Goal: Transaction & Acquisition: Purchase product/service

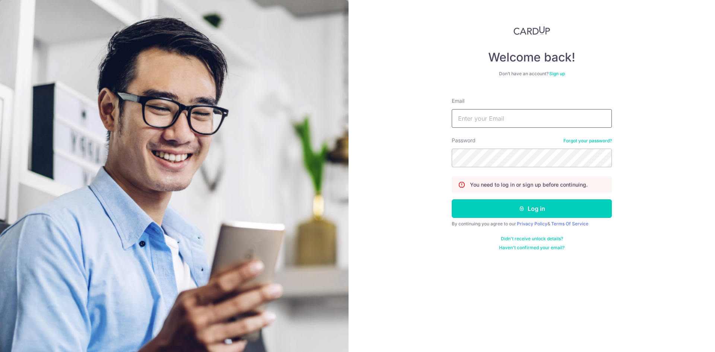
click at [505, 118] on input "Email" at bounding box center [531, 118] width 160 height 19
type input "liugqiang@hotmail.com"
click at [523, 209] on icon "submit" at bounding box center [521, 208] width 6 height 6
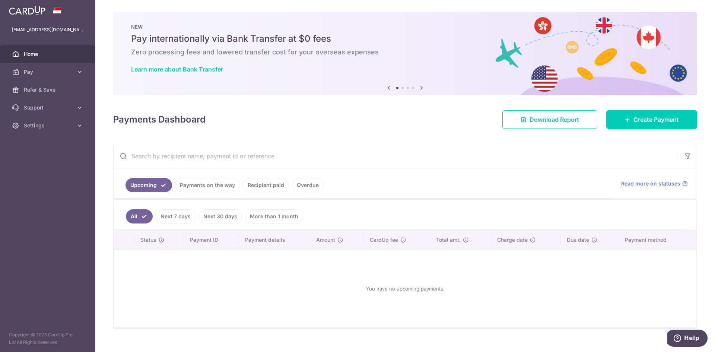
click at [422, 88] on icon at bounding box center [421, 87] width 9 height 9
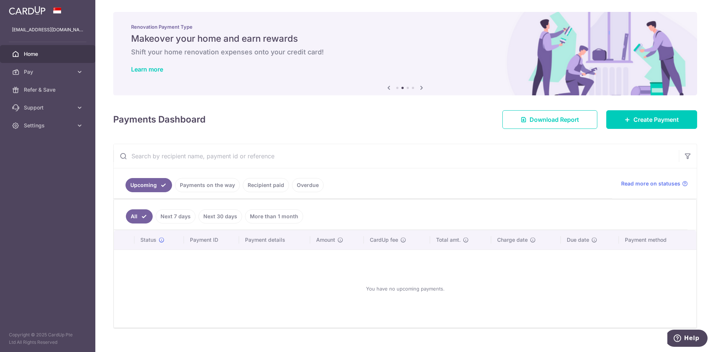
click at [422, 88] on icon at bounding box center [421, 87] width 9 height 9
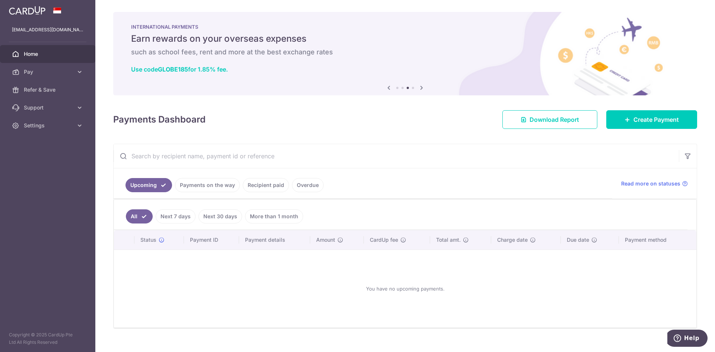
click at [422, 88] on icon at bounding box center [421, 87] width 9 height 9
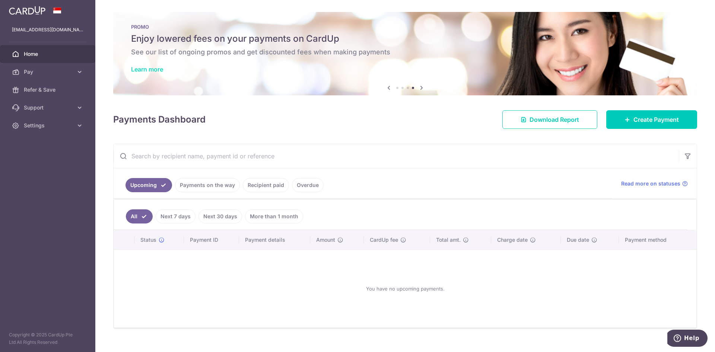
click at [156, 71] on link "Learn more" at bounding box center [147, 69] width 32 height 7
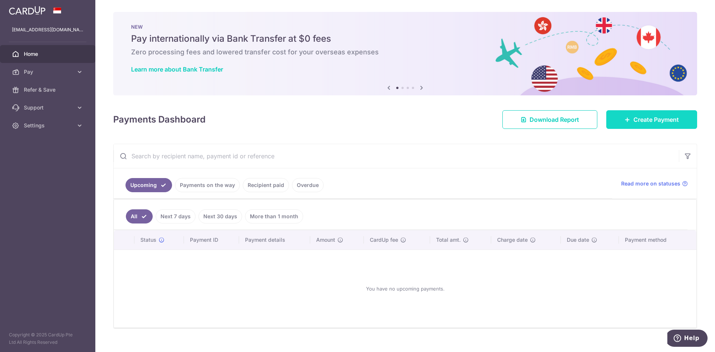
click at [653, 119] on span "Create Payment" at bounding box center [655, 119] width 45 height 9
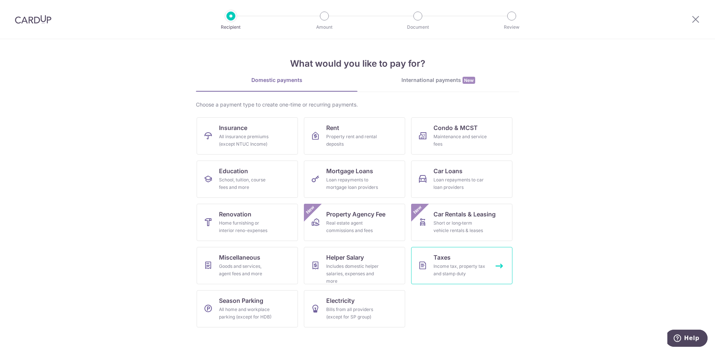
click at [460, 269] on div "Income tax, property tax and stamp duty" at bounding box center [460, 269] width 54 height 15
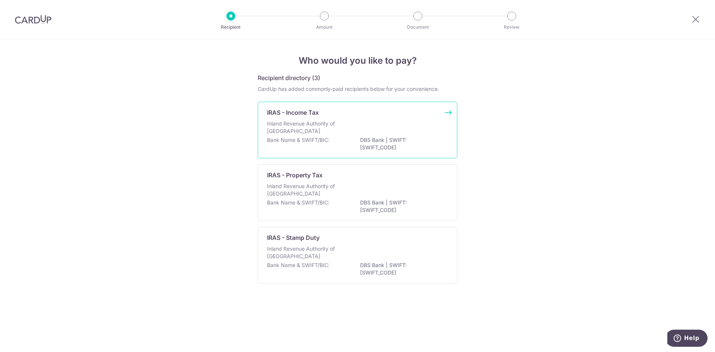
click at [297, 146] on div "Bank Name & SWIFT/BIC: DBS Bank | SWIFT: [SWIFT_CODE]" at bounding box center [357, 144] width 181 height 16
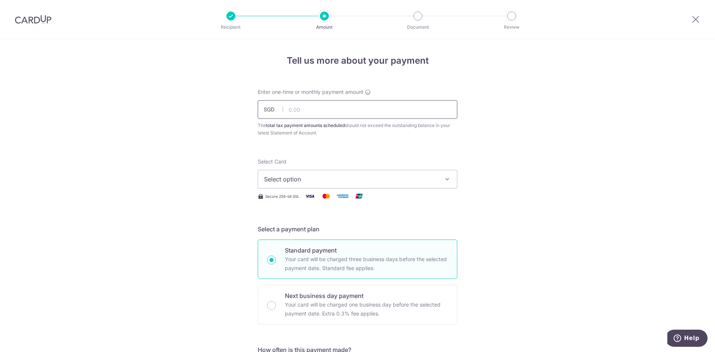
drag, startPoint x: 0, startPoint y: 0, endPoint x: 304, endPoint y: 112, distance: 324.4
click at [304, 112] on input "text" at bounding box center [357, 109] width 199 height 19
type input "4,461.04"
click at [400, 181] on span "Select option" at bounding box center [350, 179] width 173 height 9
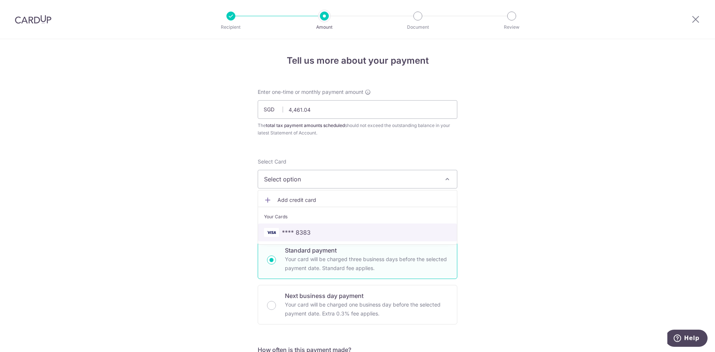
click at [378, 230] on span "**** 8383" at bounding box center [357, 232] width 187 height 9
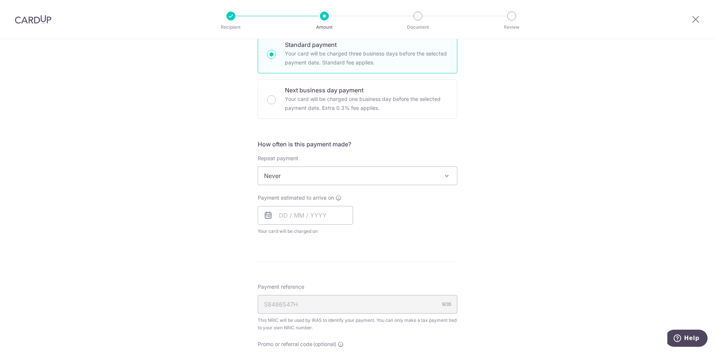
scroll to position [223, 0]
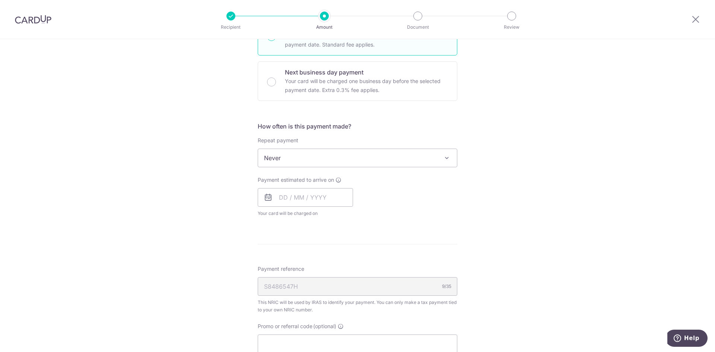
click at [402, 167] on div "How often is this payment made? Repeat payment Never Every month Never To set u…" at bounding box center [357, 172] width 199 height 101
click at [402, 163] on span "Never" at bounding box center [357, 158] width 199 height 18
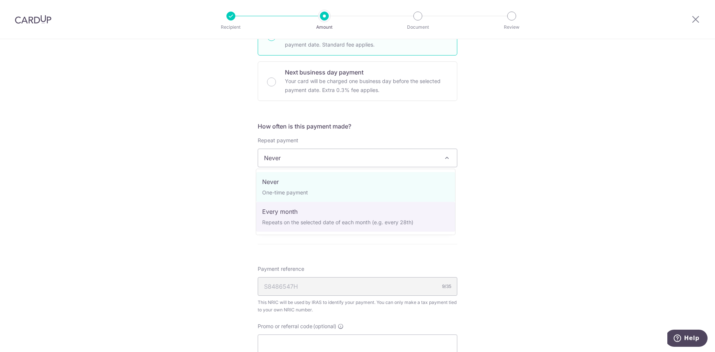
select select "3"
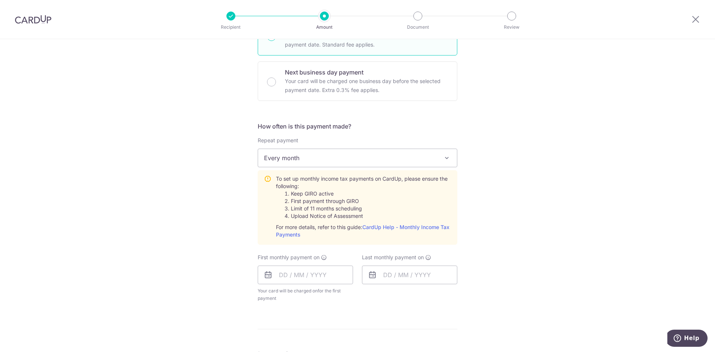
click at [379, 159] on span "Every month" at bounding box center [357, 158] width 199 height 18
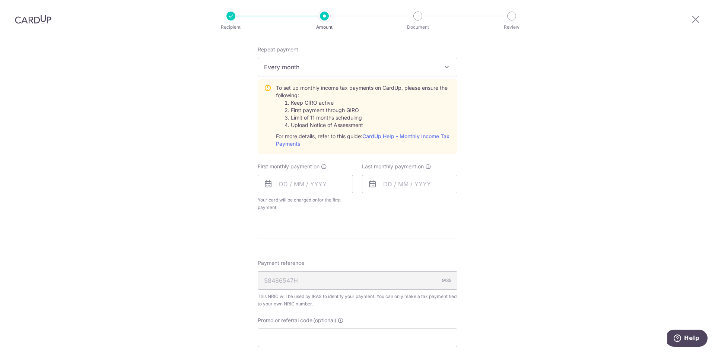
scroll to position [335, 0]
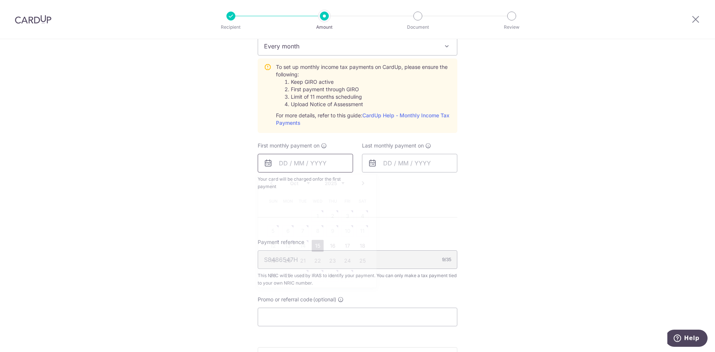
click at [283, 167] on input "text" at bounding box center [305, 163] width 95 height 19
click at [314, 246] on link "15" at bounding box center [318, 246] width 12 height 12
type input "[DATE]"
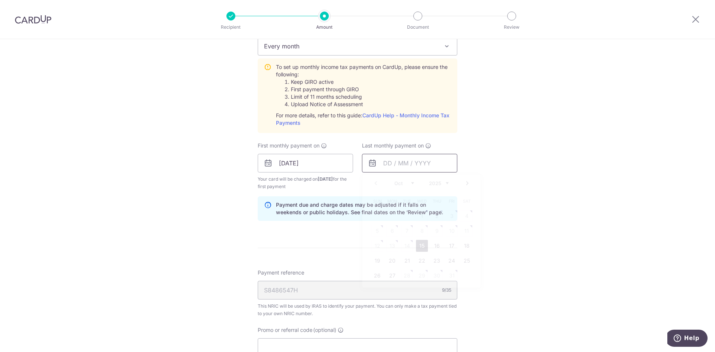
click at [386, 163] on input "text" at bounding box center [409, 163] width 95 height 19
click at [409, 182] on select "Oct Nov Dec" at bounding box center [404, 183] width 20 height 6
click at [387, 246] on link "15" at bounding box center [392, 246] width 12 height 12
type input "[DATE]"
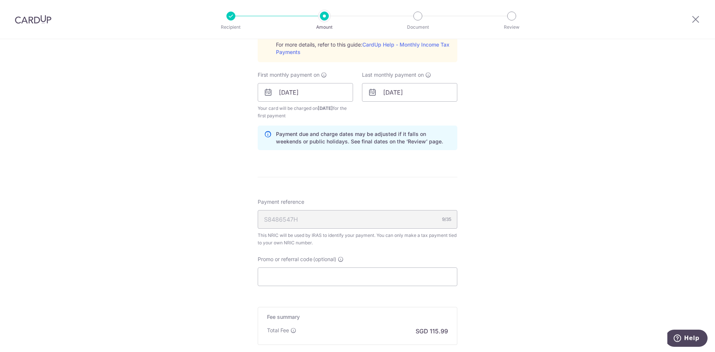
scroll to position [447, 0]
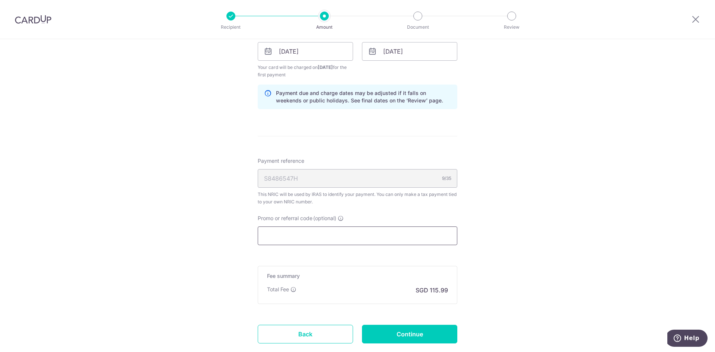
click at [363, 239] on input "Promo or referral code (optional)" at bounding box center [357, 235] width 199 height 19
paste input "VTAX25R"
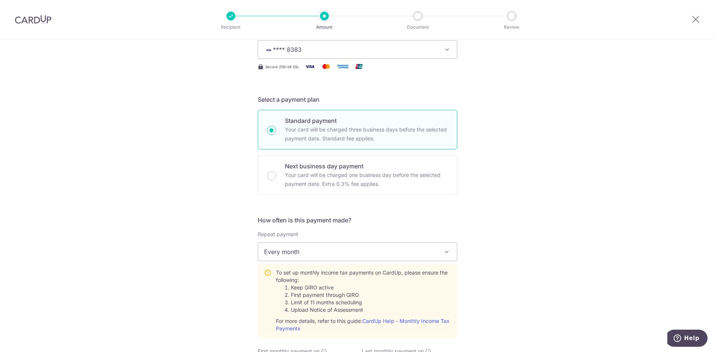
scroll to position [0, 0]
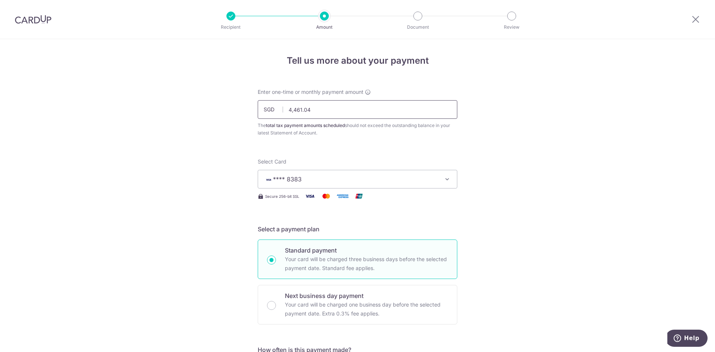
type input "VTAX25R"
drag, startPoint x: 312, startPoint y: 112, endPoint x: 282, endPoint y: 110, distance: 29.1
click at [282, 110] on input "4,461.04" at bounding box center [357, 109] width 199 height 19
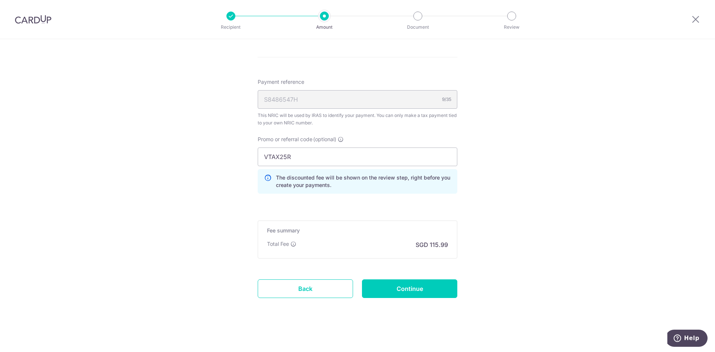
scroll to position [527, 0]
click at [432, 288] on input "Continue" at bounding box center [409, 286] width 95 height 19
type input "1,487.02"
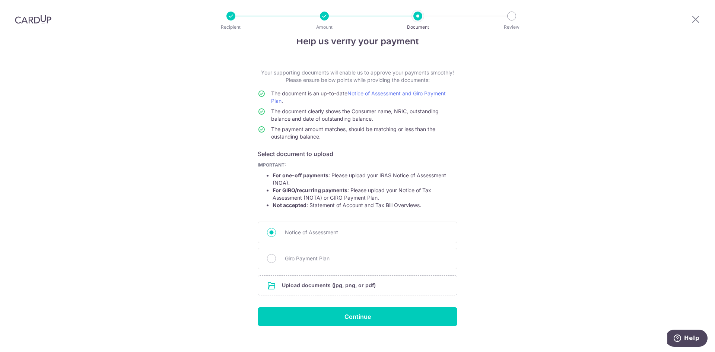
scroll to position [28, 0]
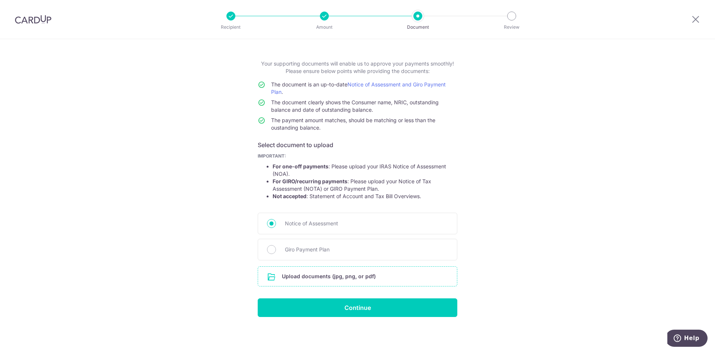
click at [349, 280] on input "file" at bounding box center [357, 275] width 199 height 19
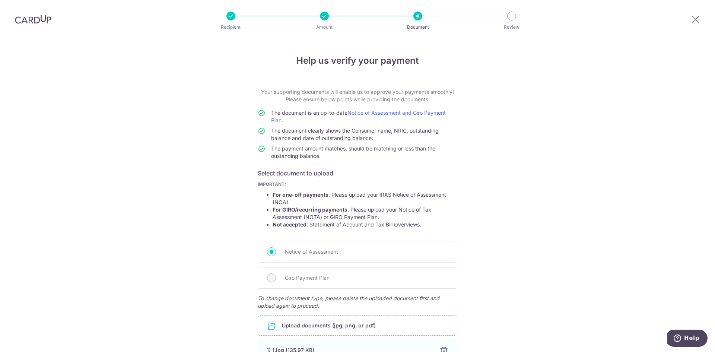
scroll to position [80, 0]
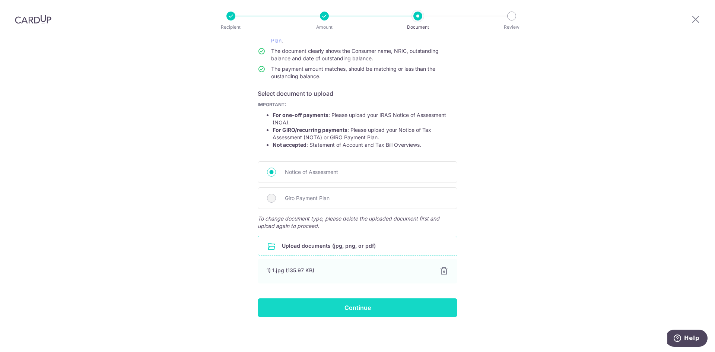
click at [358, 308] on input "Continue" at bounding box center [357, 307] width 199 height 19
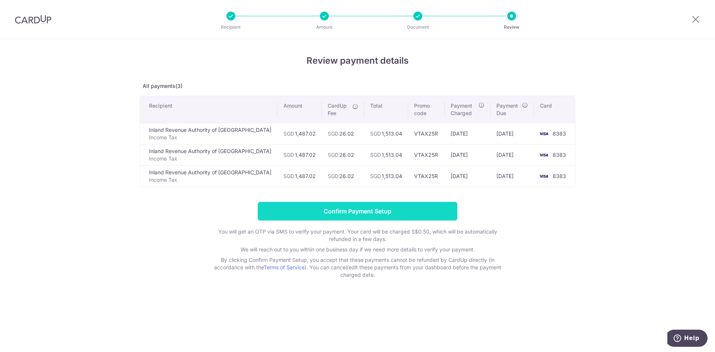
click at [350, 212] on input "Confirm Payment Setup" at bounding box center [357, 211] width 199 height 19
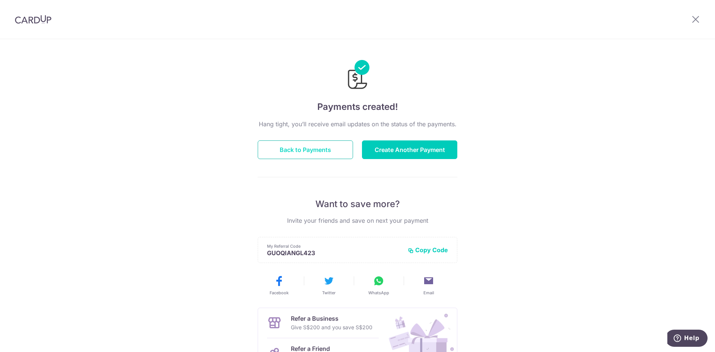
click at [282, 154] on button "Back to Payments" at bounding box center [305, 149] width 95 height 19
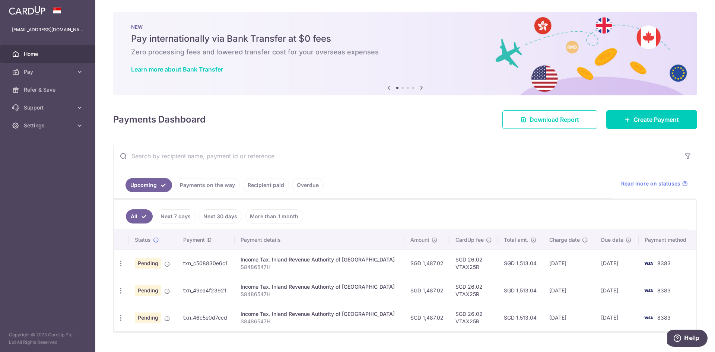
drag, startPoint x: 502, startPoint y: 264, endPoint x: 525, endPoint y: 264, distance: 22.7
click at [525, 264] on td "SGD 1,513.04" at bounding box center [521, 262] width 46 height 27
copy td "1,513.04"
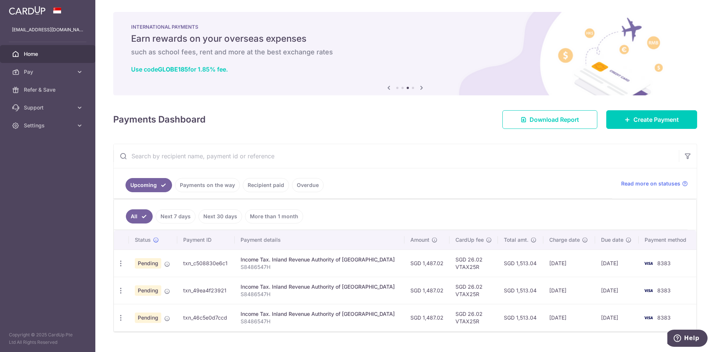
click at [511, 280] on td "SGD 1,513.04" at bounding box center [521, 290] width 46 height 27
click at [83, 126] on icon at bounding box center [79, 125] width 7 height 7
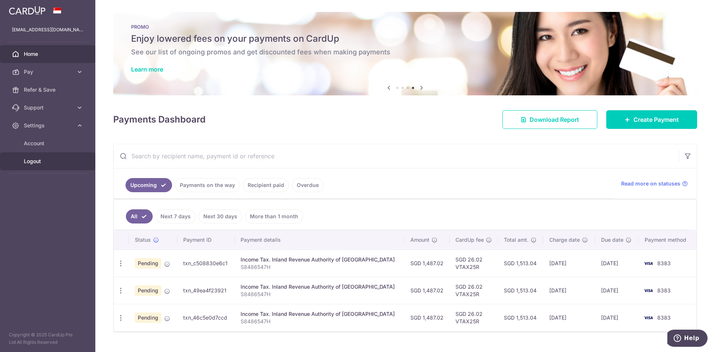
click at [39, 162] on span "Logout" at bounding box center [48, 160] width 49 height 7
